Goal: Find specific page/section: Find specific page/section

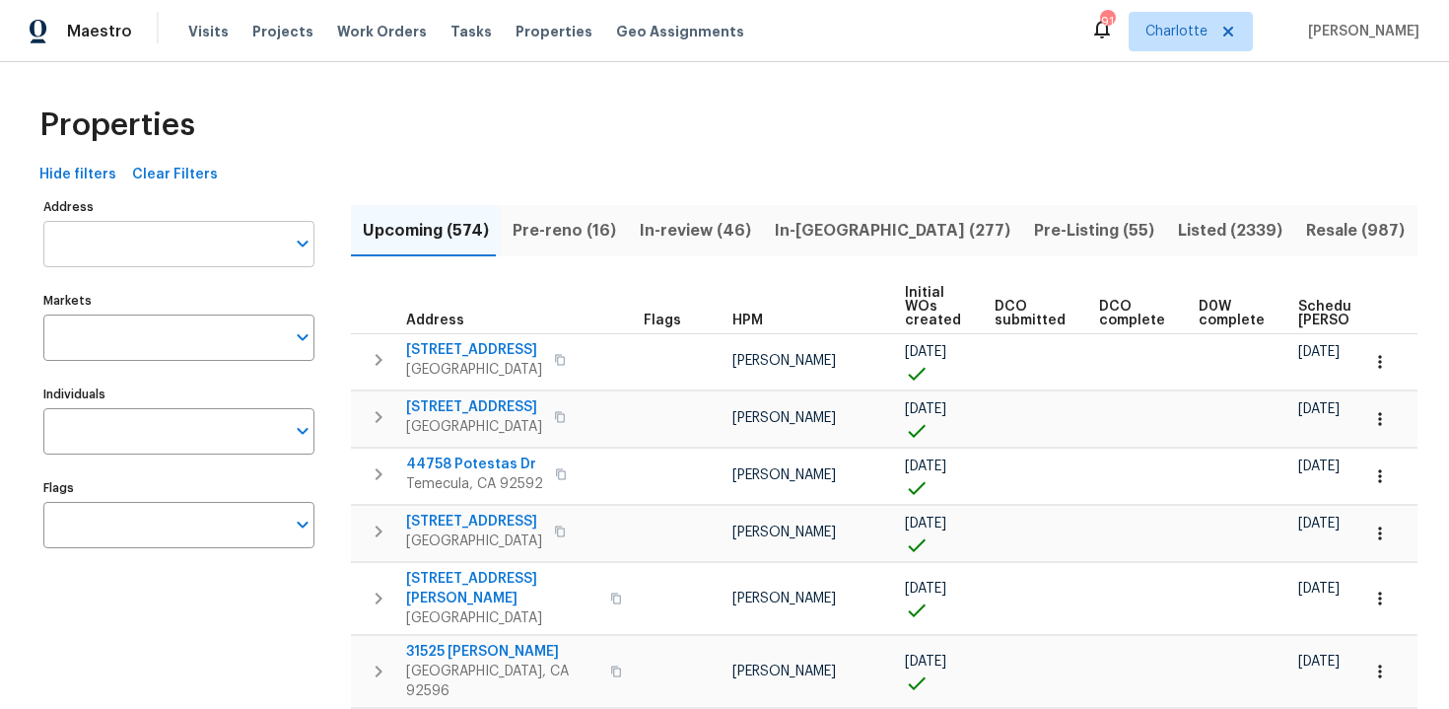
click at [153, 252] on input "Address" at bounding box center [163, 244] width 241 height 46
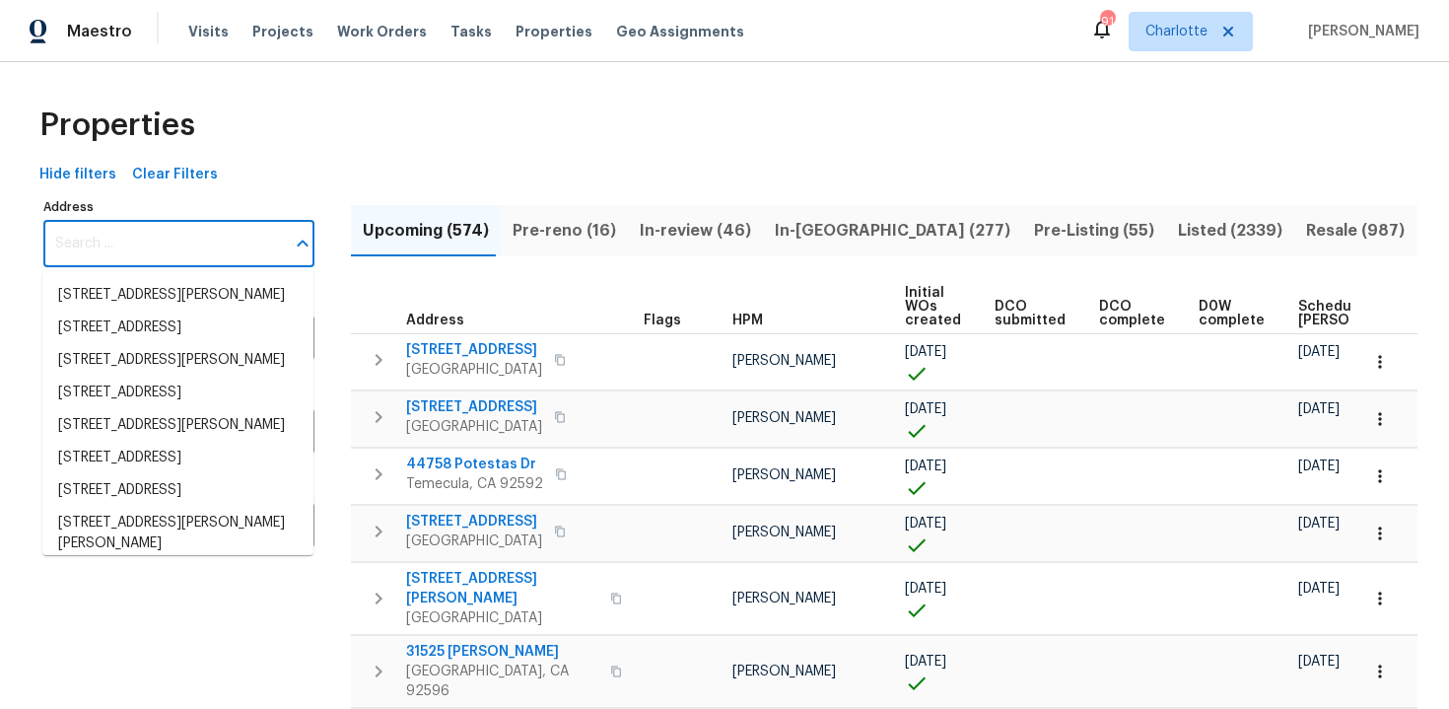
paste input "[STREET_ADDRESS][PERSON_NAME]"
type input "[STREET_ADDRESS][PERSON_NAME]"
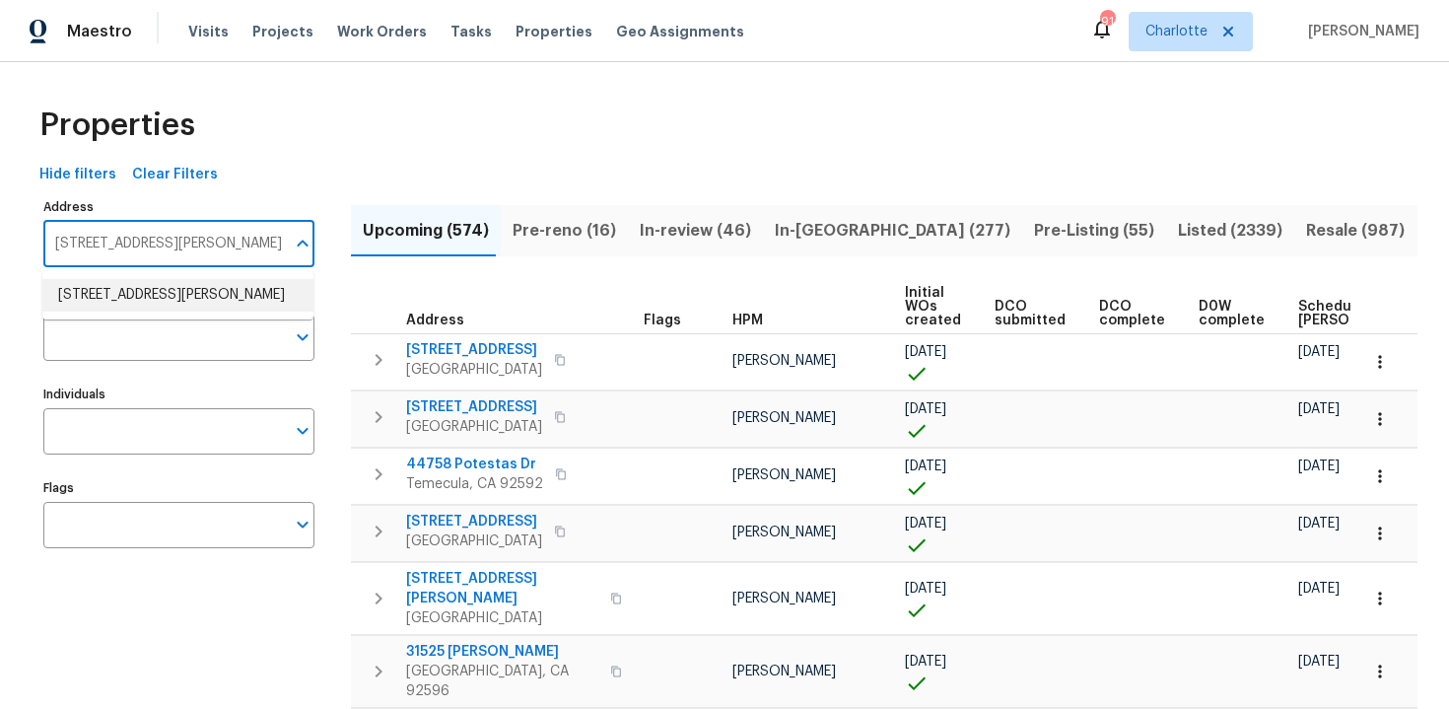
click at [158, 300] on li "[STREET_ADDRESS][PERSON_NAME]" at bounding box center [177, 295] width 271 height 33
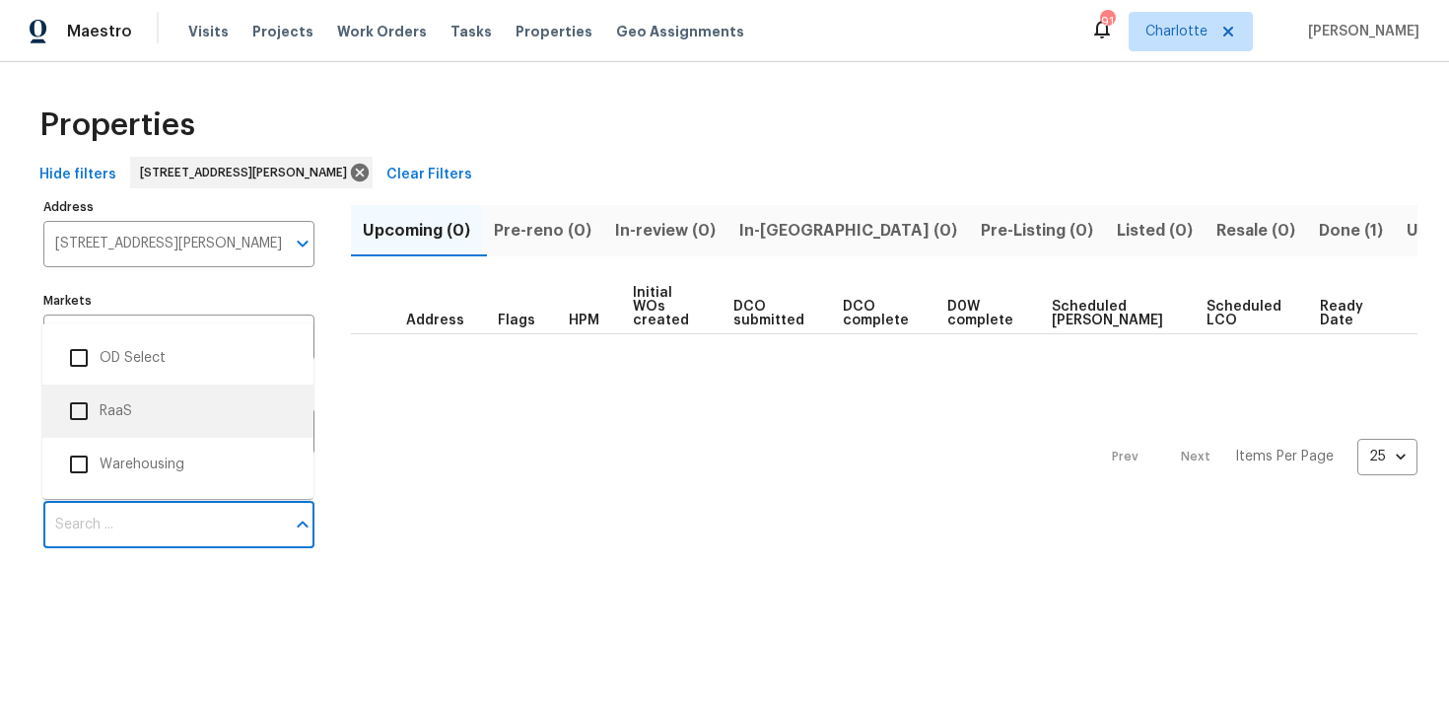
click at [149, 411] on li "RaaS" at bounding box center [177, 410] width 239 height 41
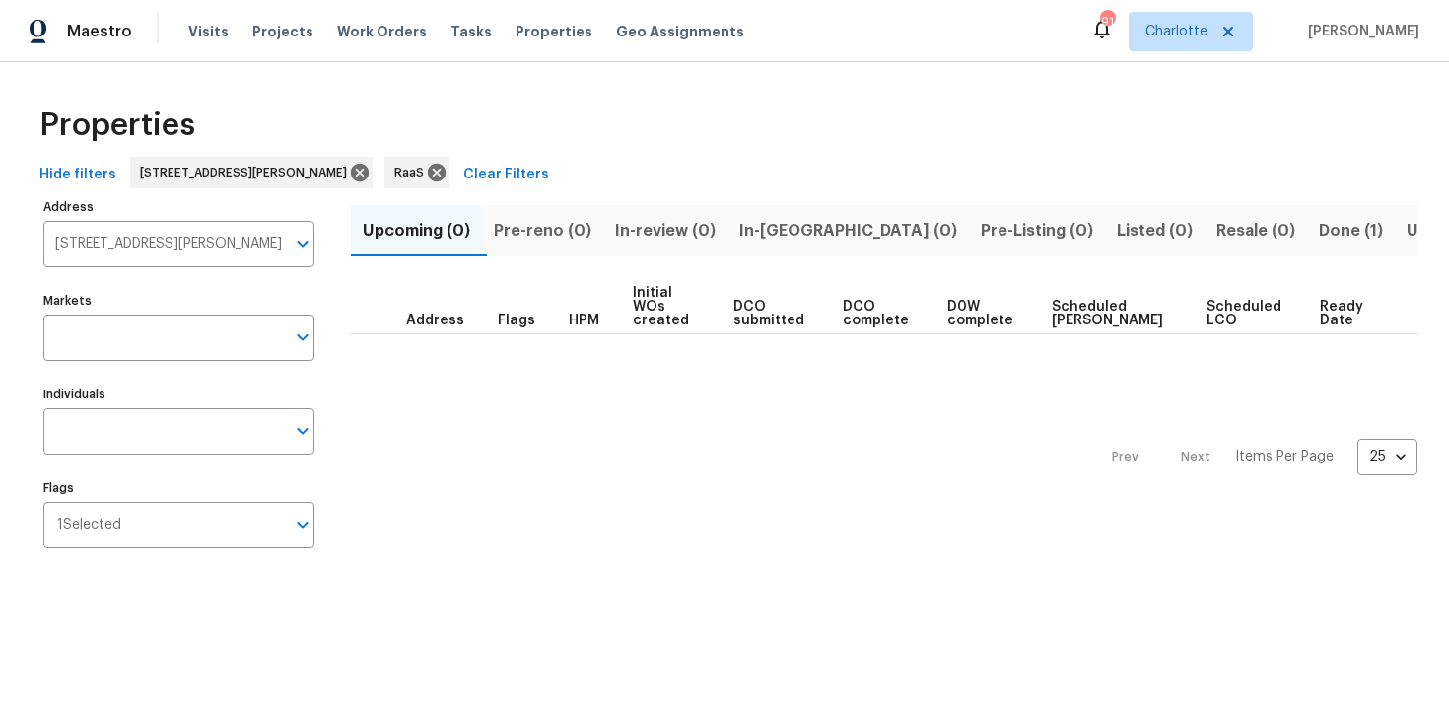
click at [1319, 223] on span "Done (1)" at bounding box center [1351, 231] width 64 height 28
